Goal: Information Seeking & Learning: Learn about a topic

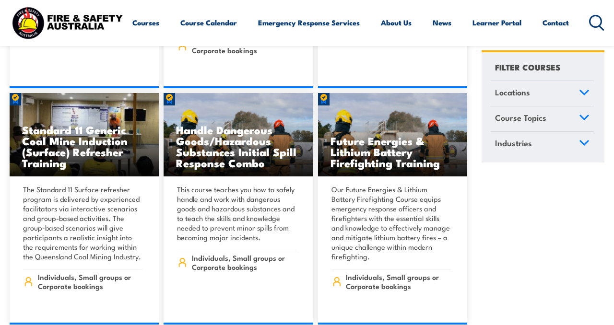
scroll to position [1246, 0]
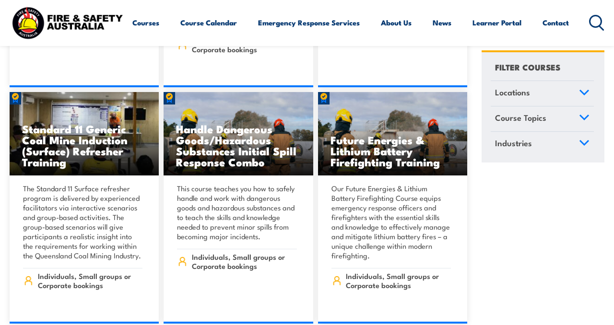
click at [579, 93] on icon at bounding box center [584, 92] width 11 height 7
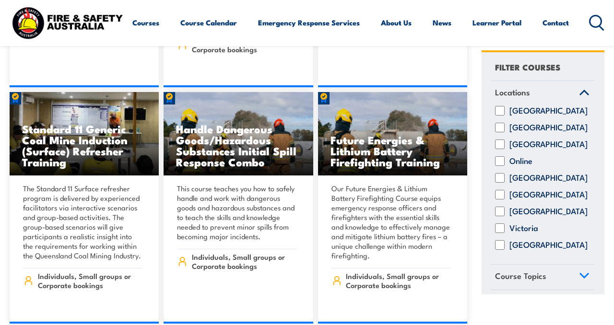
click at [501, 233] on input "Victoria" at bounding box center [500, 229] width 10 height 10
checkbox input "true"
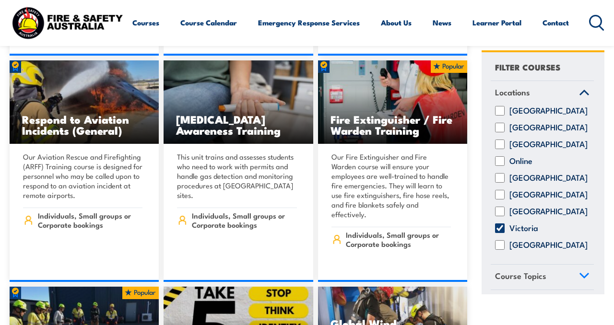
scroll to position [1969, 0]
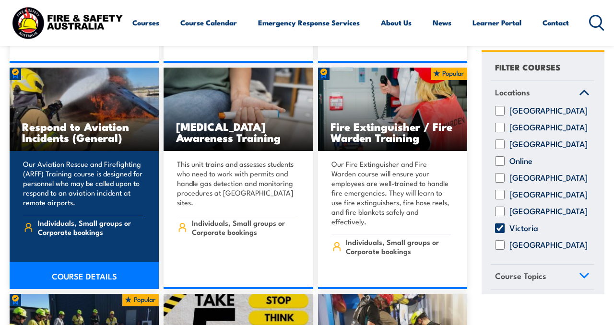
click at [119, 264] on link "COURSE DETAILS" at bounding box center [84, 275] width 149 height 27
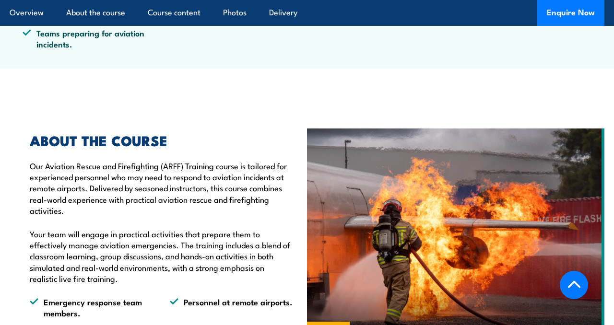
scroll to position [337, 0]
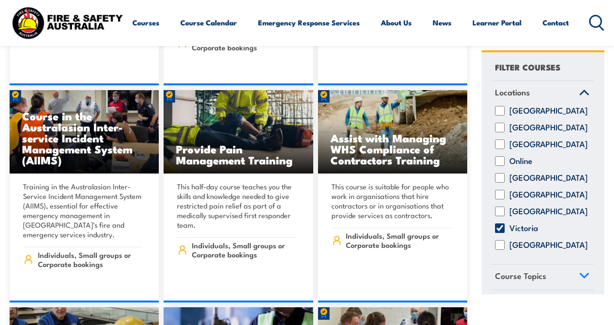
scroll to position [3081, 0]
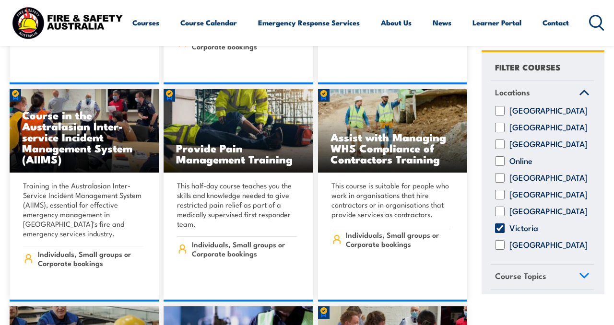
click at [529, 280] on span "Course Topics" at bounding box center [520, 276] width 51 height 13
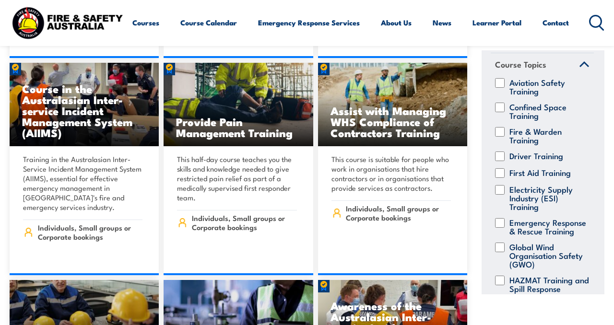
scroll to position [0, 0]
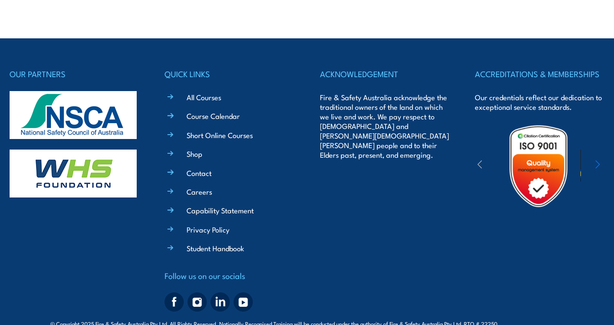
scroll to position [2612, 0]
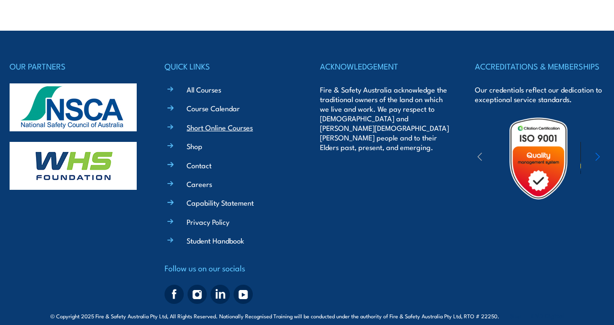
click at [245, 122] on link "Short Online Courses" at bounding box center [220, 127] width 66 height 10
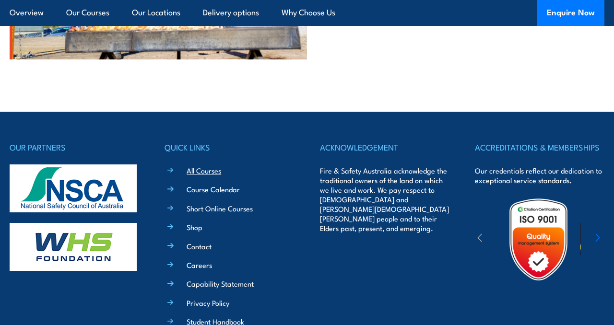
click at [188, 166] on link "All Courses" at bounding box center [204, 171] width 35 height 10
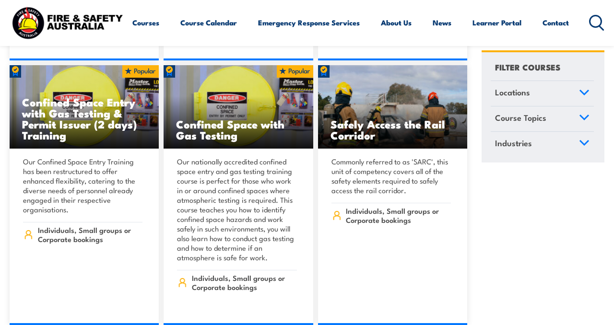
scroll to position [1011, 0]
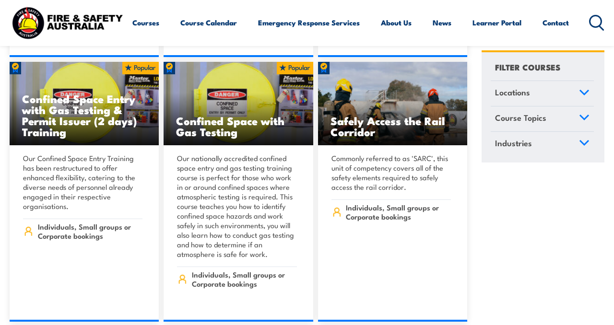
click at [527, 89] on span "Locations" at bounding box center [512, 92] width 35 height 13
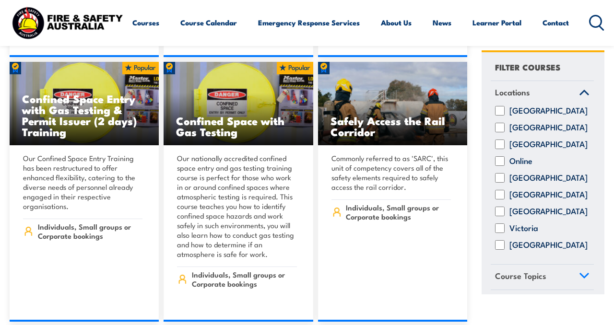
click at [527, 89] on span "Locations" at bounding box center [512, 92] width 35 height 13
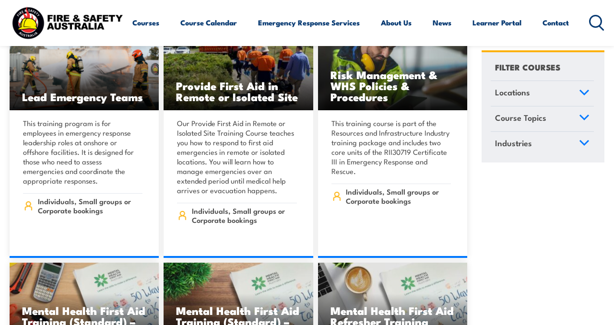
scroll to position [5695, 0]
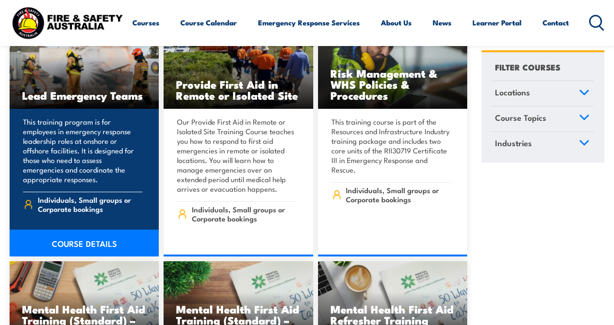
click at [74, 122] on p "This training program is for employees in emergency response leadership roles a…" at bounding box center [82, 150] width 119 height 67
click at [94, 230] on link "COURSE DETAILS" at bounding box center [84, 243] width 149 height 27
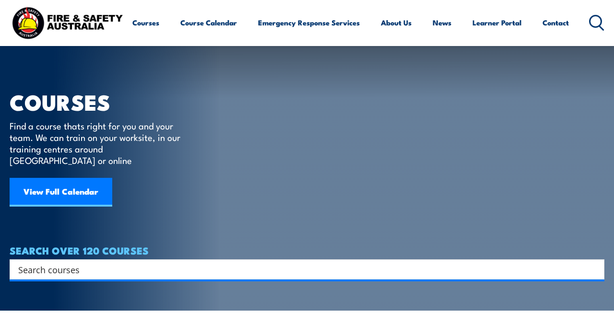
scroll to position [5695, 0]
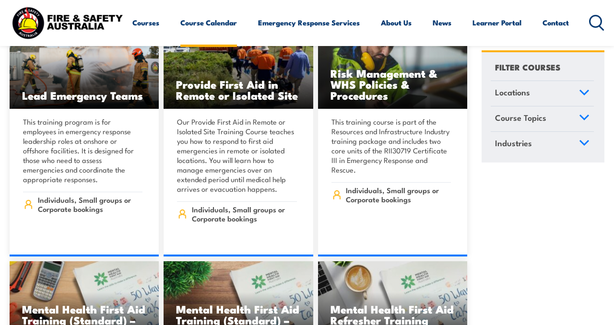
click at [189, 24] on link "Course Calendar" at bounding box center [208, 22] width 57 height 23
click at [204, 24] on link "Course Calendar" at bounding box center [208, 22] width 57 height 23
click at [237, 4] on div "Courses Course Calendar Emergency Response Services Services Overview Emergency…" at bounding box center [368, 23] width 473 height 38
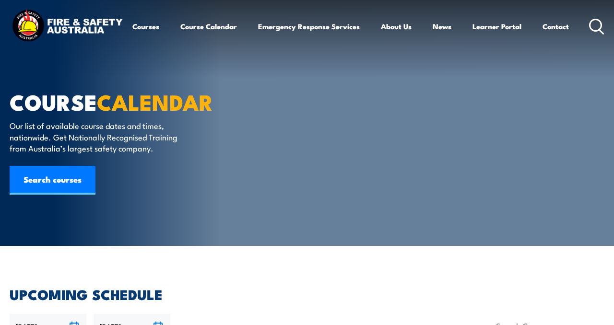
click at [196, 40] on div "Courses Course Calendar Emergency Response Services Services Overview Emergency…" at bounding box center [368, 27] width 473 height 38
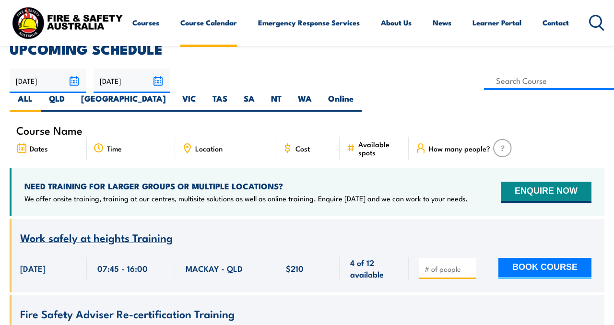
scroll to position [243, 0]
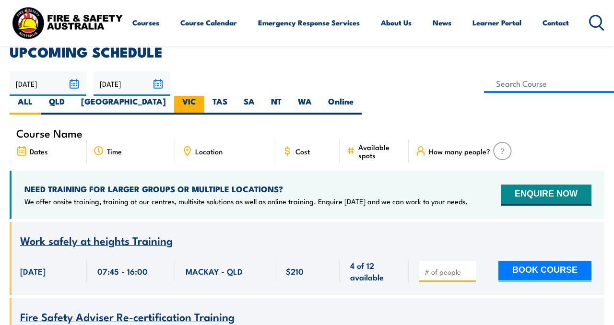
click at [204, 96] on label "VIC" at bounding box center [189, 105] width 30 height 19
click at [202, 96] on input "VIC" at bounding box center [199, 99] width 6 height 6
radio input "true"
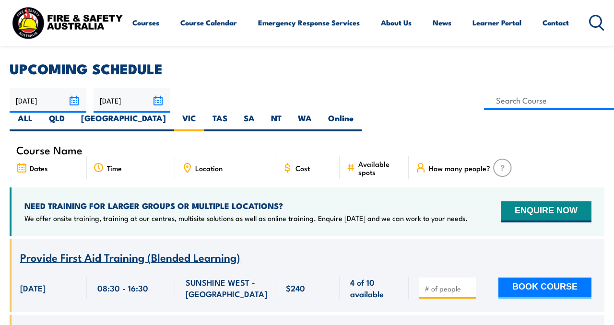
scroll to position [225, 0]
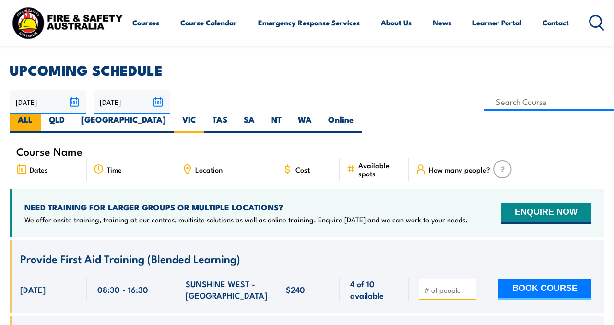
click at [41, 114] on label "ALL" at bounding box center [25, 123] width 31 height 19
click at [39, 114] on input "ALL" at bounding box center [36, 117] width 6 height 6
radio input "true"
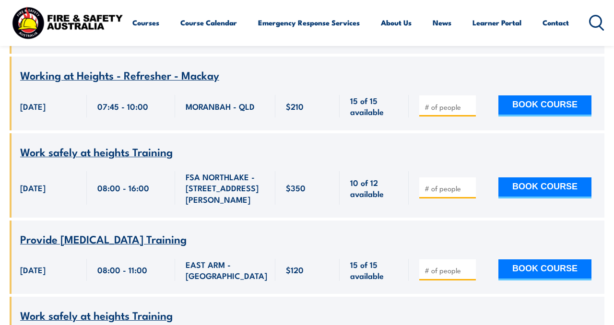
scroll to position [18467, 0]
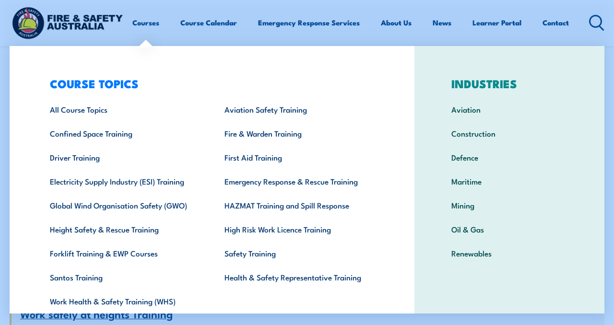
click at [144, 20] on link "Courses" at bounding box center [145, 22] width 27 height 23
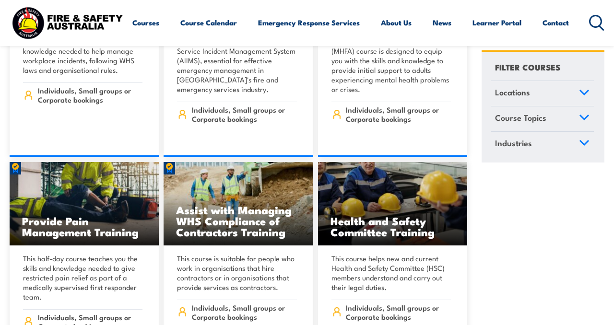
scroll to position [5141, 0]
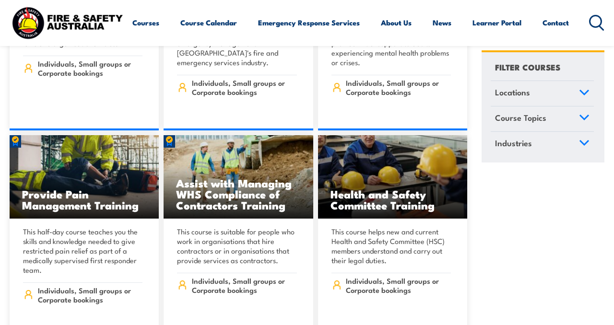
click at [594, 19] on icon at bounding box center [596, 23] width 15 height 16
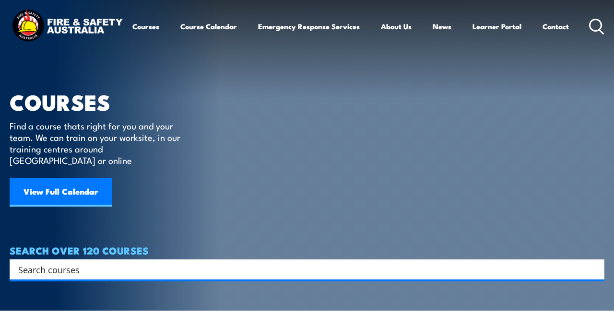
click at [358, 262] on input "Search input" at bounding box center [300, 269] width 565 height 14
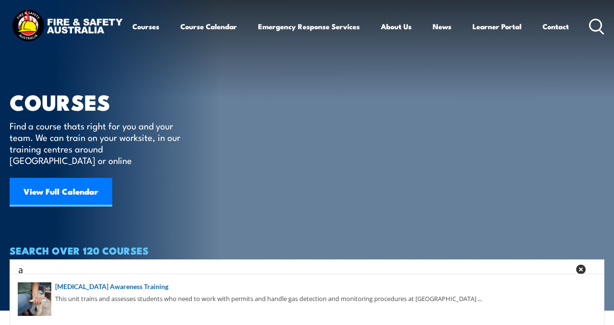
type input "a"
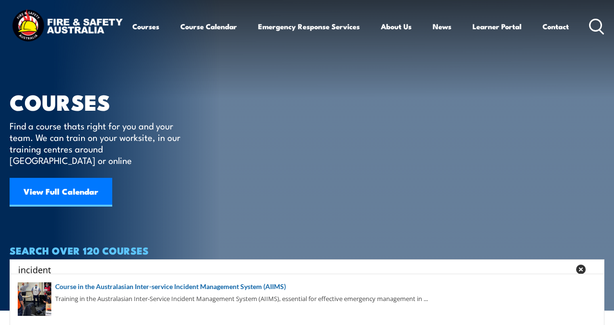
type input "incident"
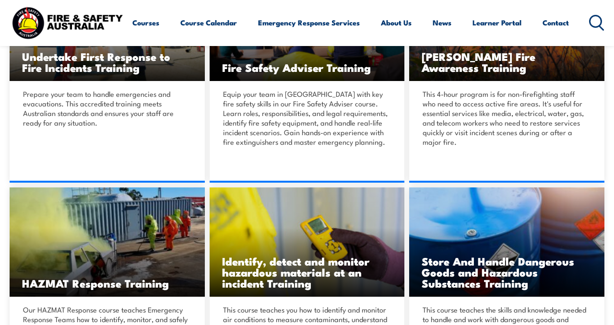
scroll to position [314, 0]
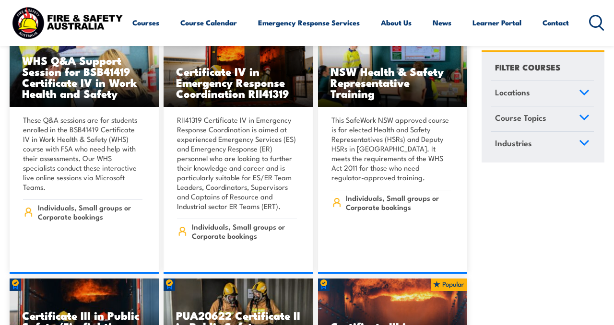
scroll to position [2030, 0]
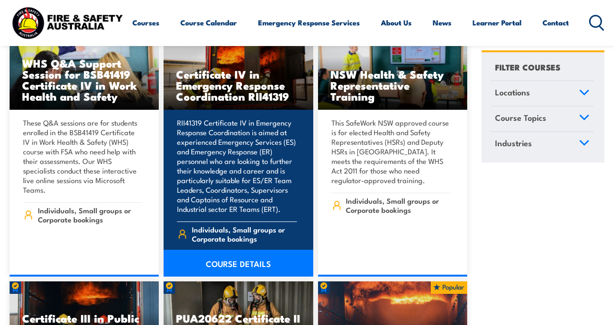
click at [257, 250] on link "COURSE DETAILS" at bounding box center [238, 263] width 149 height 27
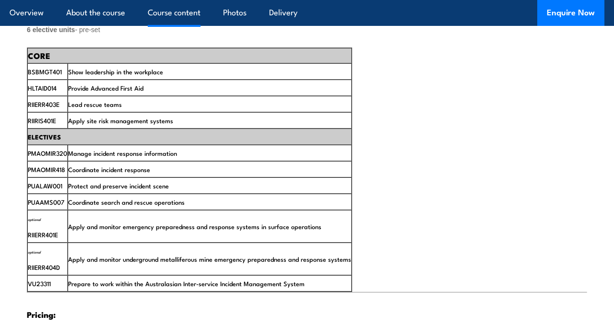
scroll to position [1612, 0]
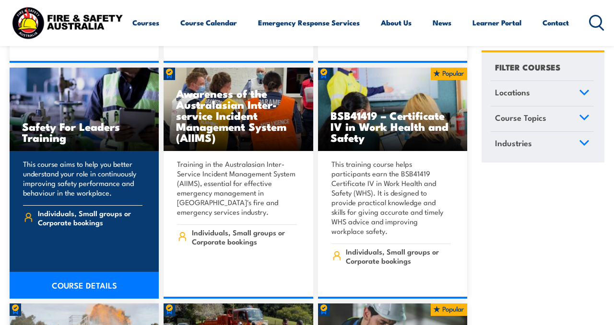
scroll to position [5416, 0]
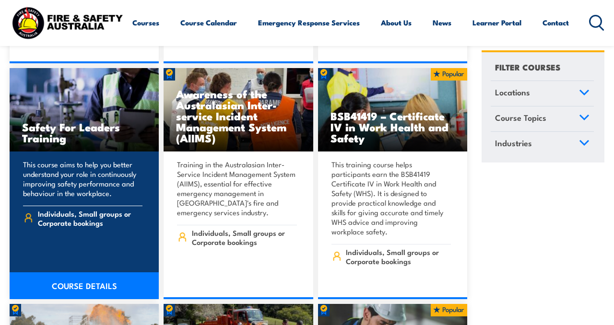
click at [101, 273] on link "COURSE DETAILS" at bounding box center [84, 286] width 149 height 27
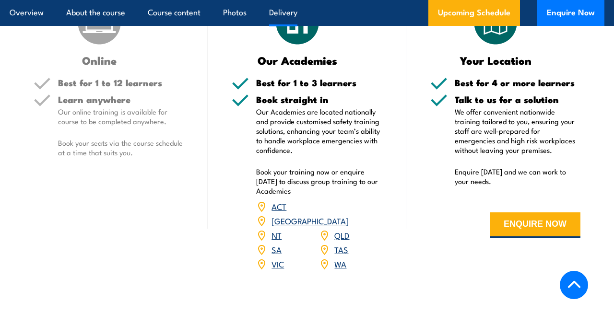
scroll to position [1163, 0]
